Goal: Information Seeking & Learning: Find specific fact

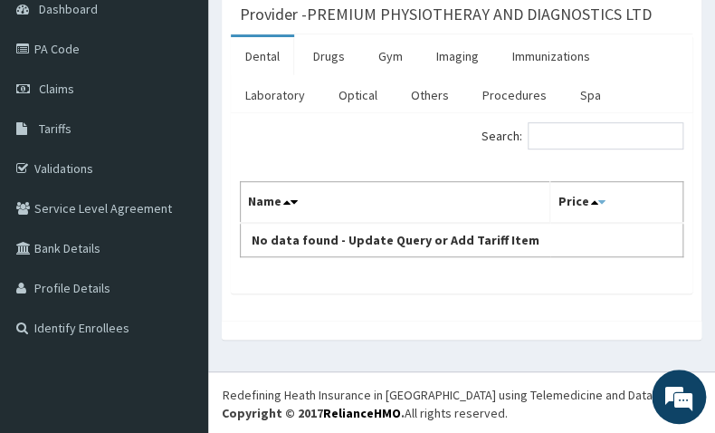
click at [599, 201] on icon at bounding box center [601, 202] width 7 height 13
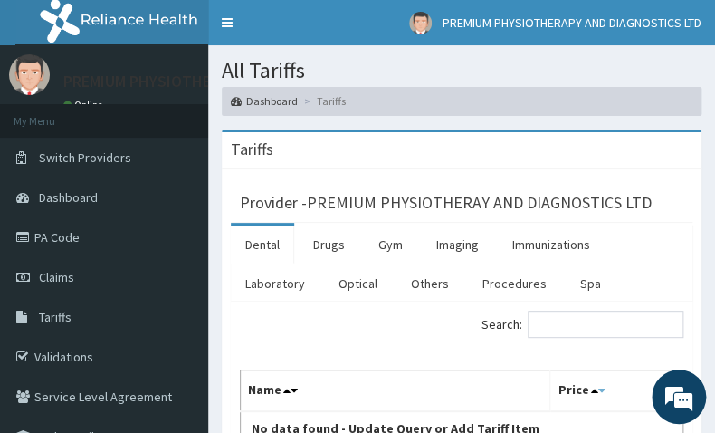
click at [598, 389] on icon at bounding box center [601, 390] width 7 height 13
click at [626, 420] on table "Name Price No data found - Update Query or Add Tariff Item" at bounding box center [462, 408] width 444 height 76
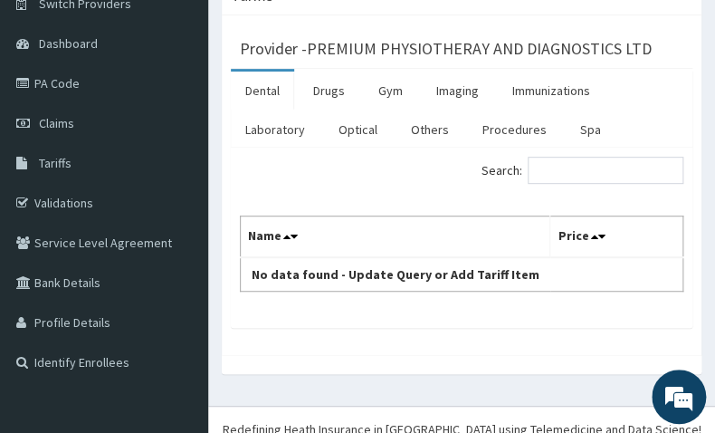
scroll to position [188, 0]
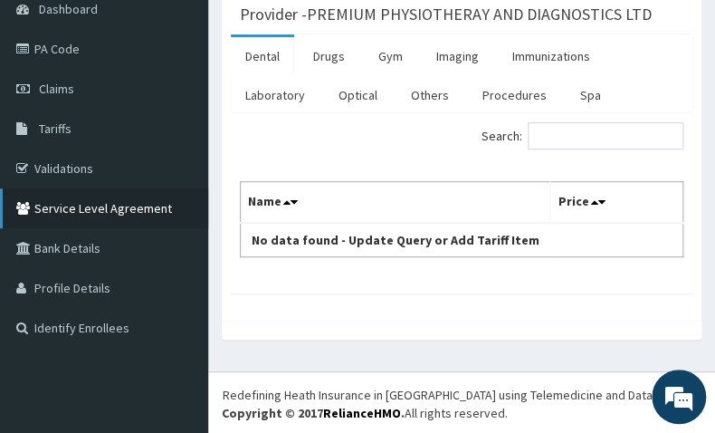
click at [114, 199] on link "Service Level Agreement" at bounding box center [104, 208] width 208 height 40
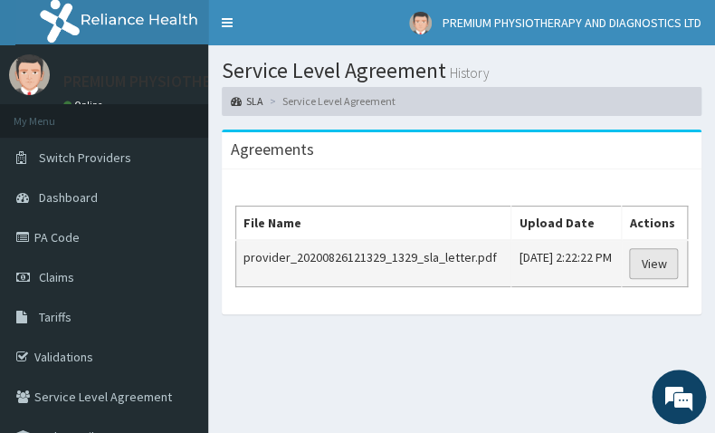
click at [652, 262] on link "View" at bounding box center [653, 263] width 49 height 31
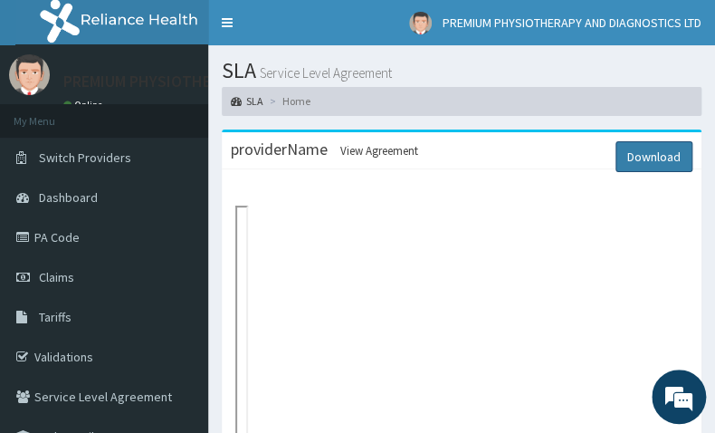
click at [635, 152] on link "Download" at bounding box center [654, 156] width 77 height 31
click at [667, 156] on link "Download" at bounding box center [654, 156] width 77 height 31
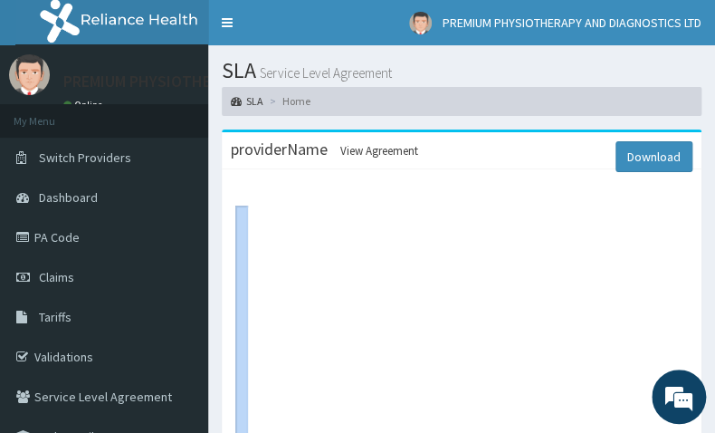
click at [50, 312] on span "Tariffs" at bounding box center [55, 317] width 33 height 16
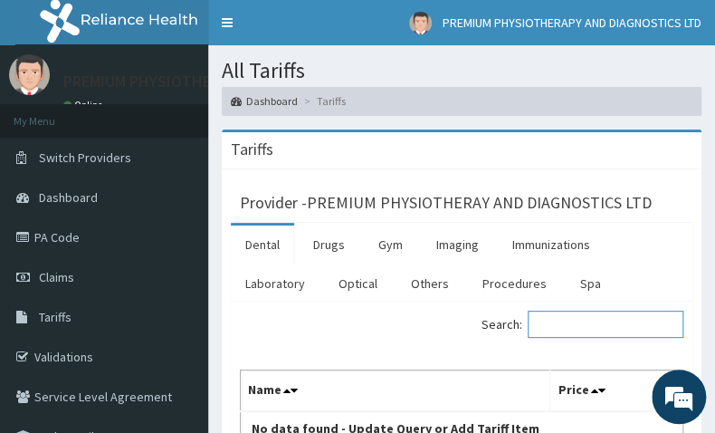
click at [547, 318] on input "Search:" at bounding box center [606, 324] width 156 height 27
click at [543, 315] on input "aphysiother" at bounding box center [606, 324] width 156 height 27
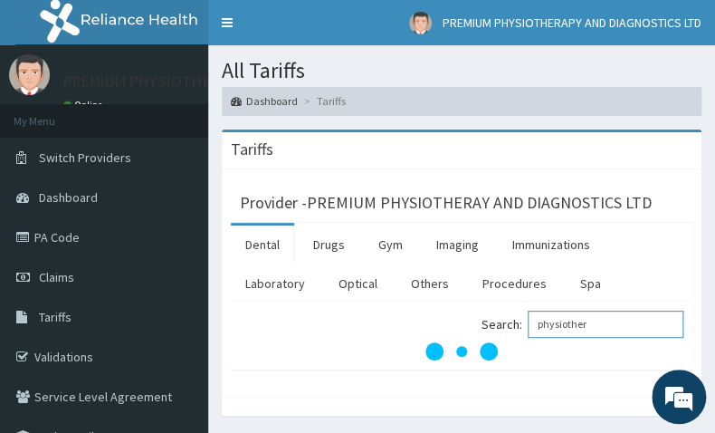
click at [599, 322] on input "physiother" at bounding box center [606, 324] width 156 height 27
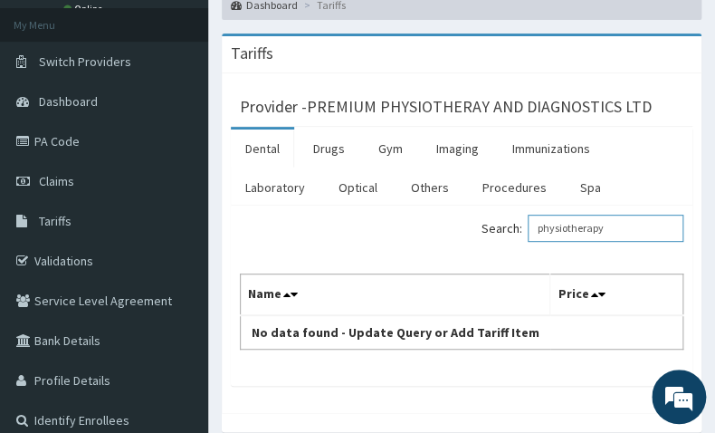
scroll to position [154, 0]
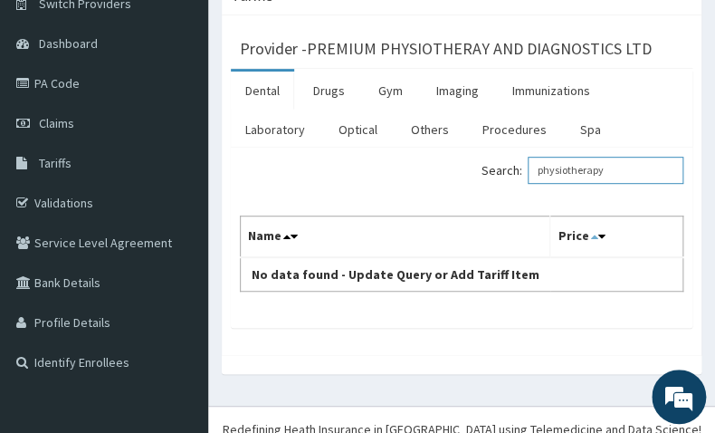
type input "physiotherapy"
click at [590, 235] on icon at bounding box center [593, 236] width 7 height 13
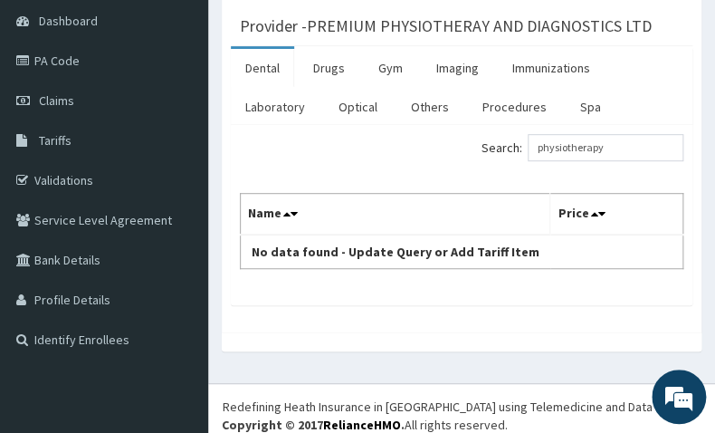
scroll to position [188, 0]
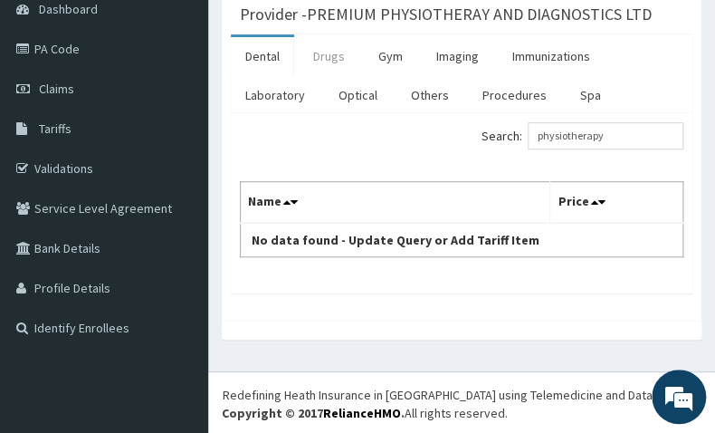
click at [330, 60] on link "Drugs" at bounding box center [329, 56] width 61 height 38
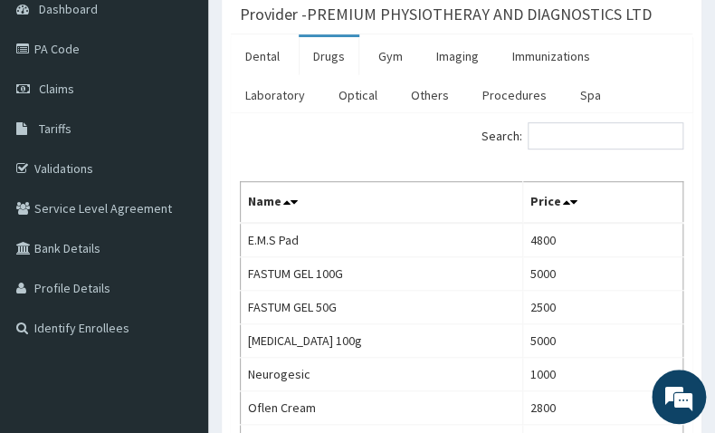
click at [418, 165] on div "Search: Name Price E.M.S Pad 4800 FASTUM GEL 100G 5000 FASTUM GEL 50G 2500 keto…" at bounding box center [462, 307] width 444 height 370
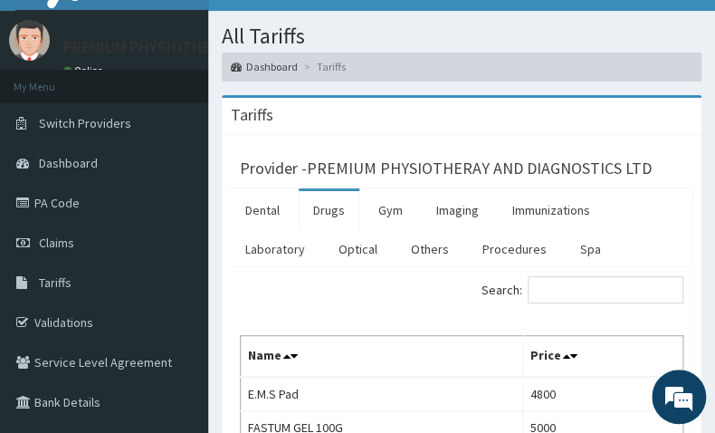
scroll to position [0, 0]
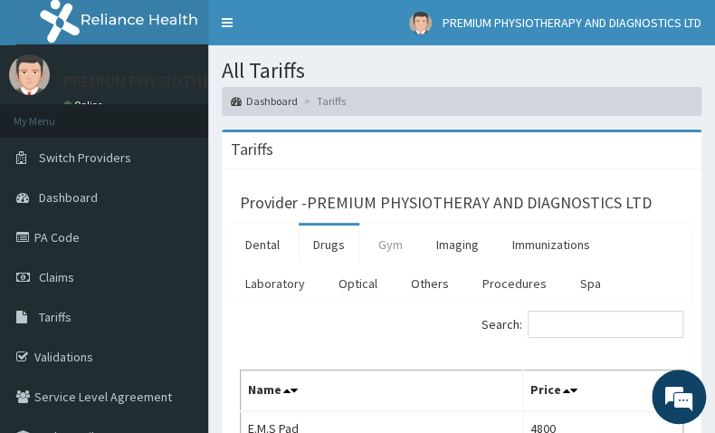
click at [385, 243] on link "Gym" at bounding box center [390, 245] width 53 height 38
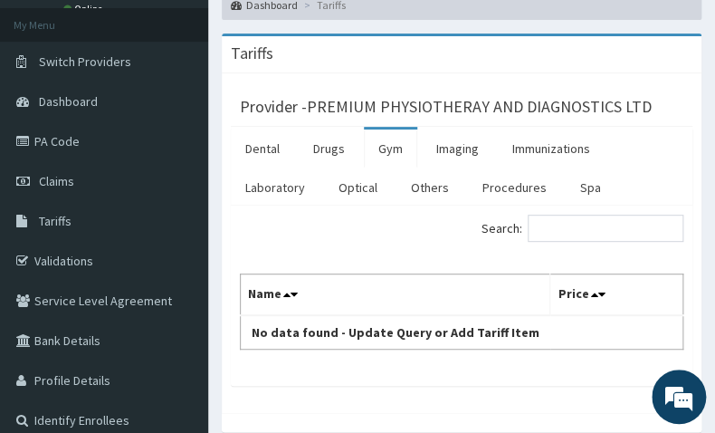
scroll to position [145, 0]
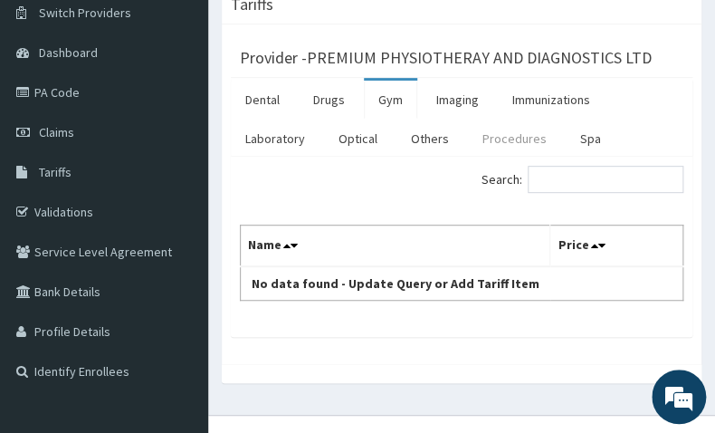
click at [511, 138] on link "Procedures" at bounding box center [514, 139] width 93 height 38
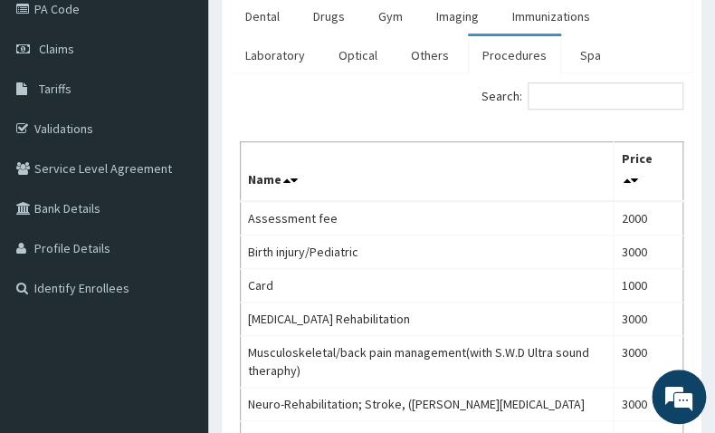
scroll to position [219, 0]
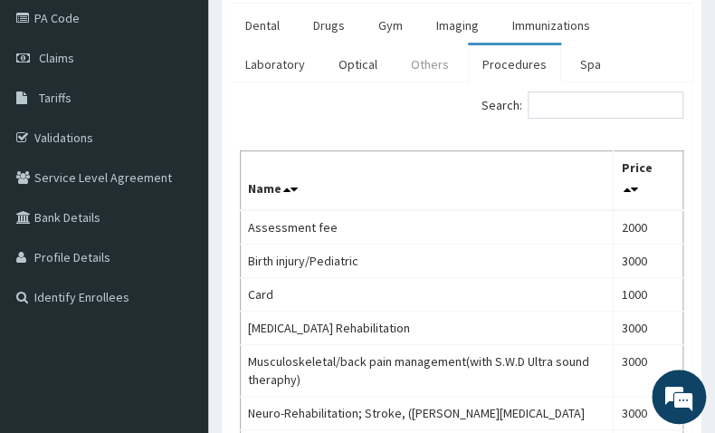
click at [420, 60] on link "Others" at bounding box center [430, 64] width 67 height 38
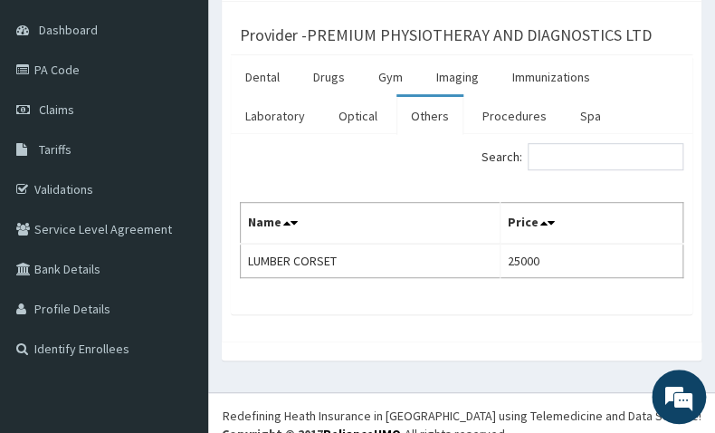
scroll to position [188, 0]
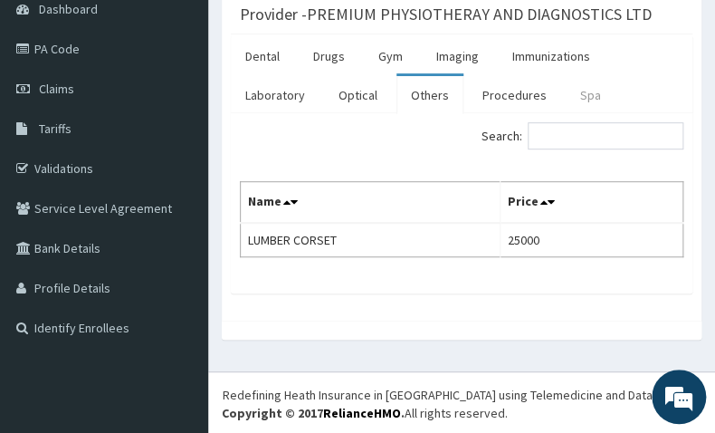
click at [574, 91] on link "Spa" at bounding box center [591, 95] width 50 height 38
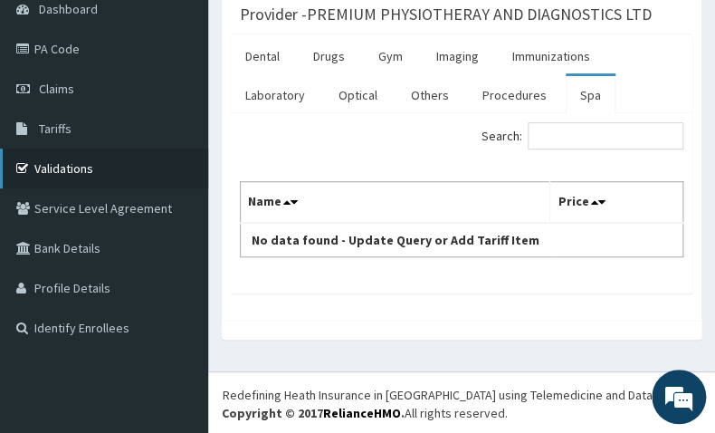
click at [125, 164] on link "Validations" at bounding box center [104, 169] width 208 height 40
click at [496, 96] on link "Procedures" at bounding box center [514, 95] width 93 height 38
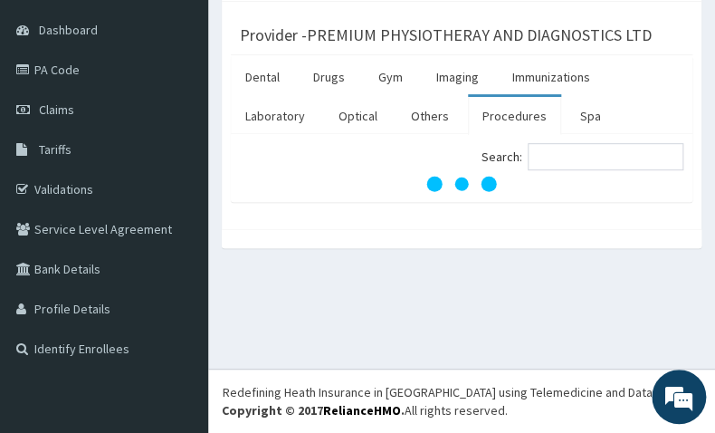
scroll to position [168, 0]
